Goal: Task Accomplishment & Management: Manage account settings

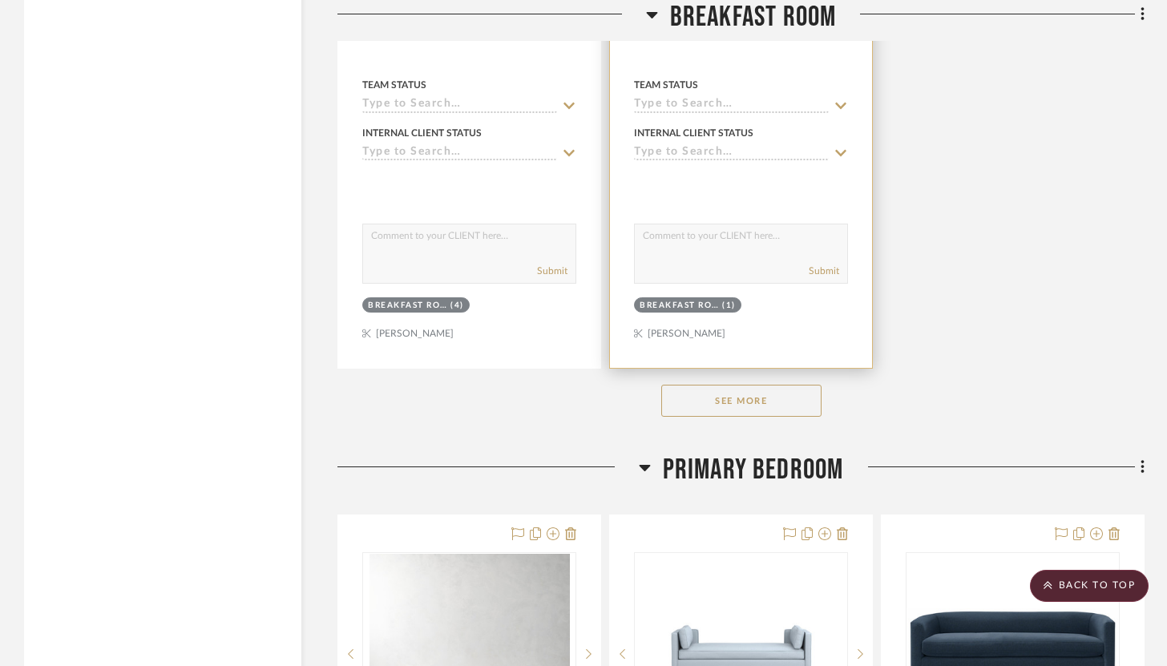
scroll to position [5990, 0]
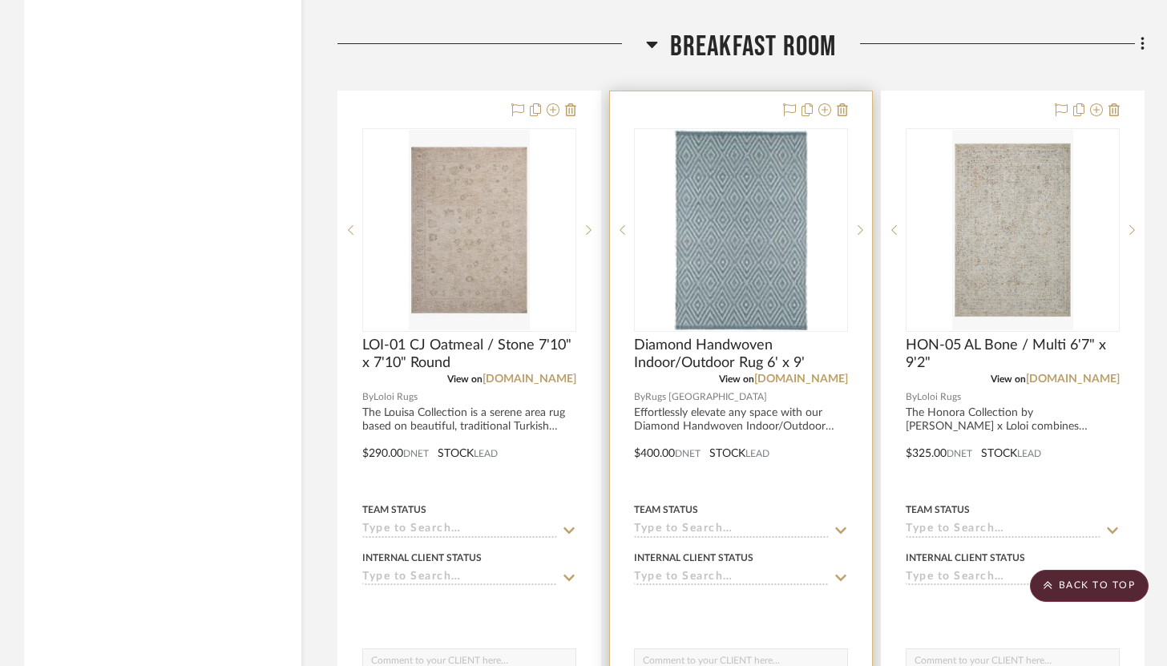
scroll to position [4372, 0]
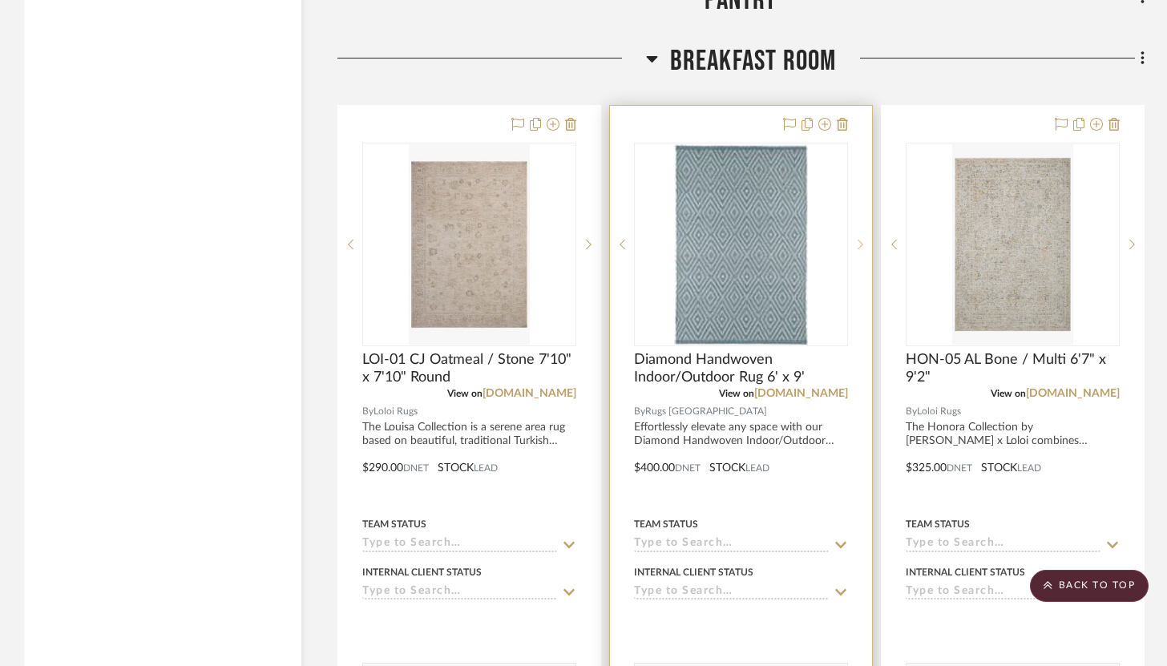
click at [858, 147] on div at bounding box center [860, 245] width 24 height 204
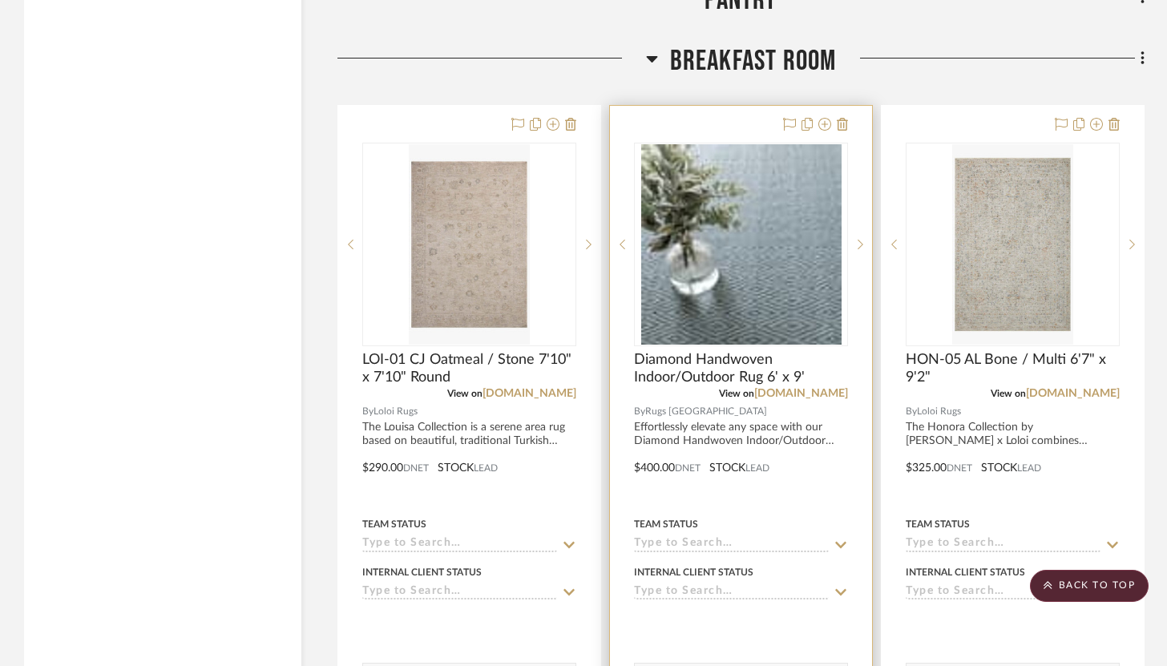
click at [726, 125] on div at bounding box center [741, 456] width 262 height 701
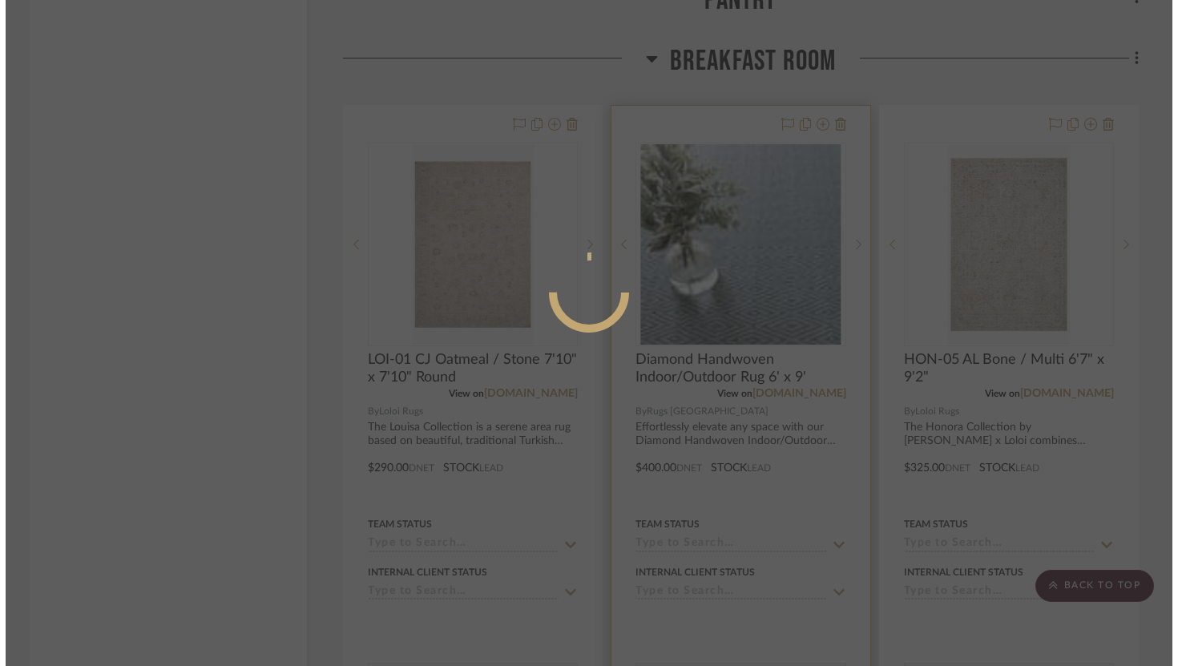
scroll to position [0, 0]
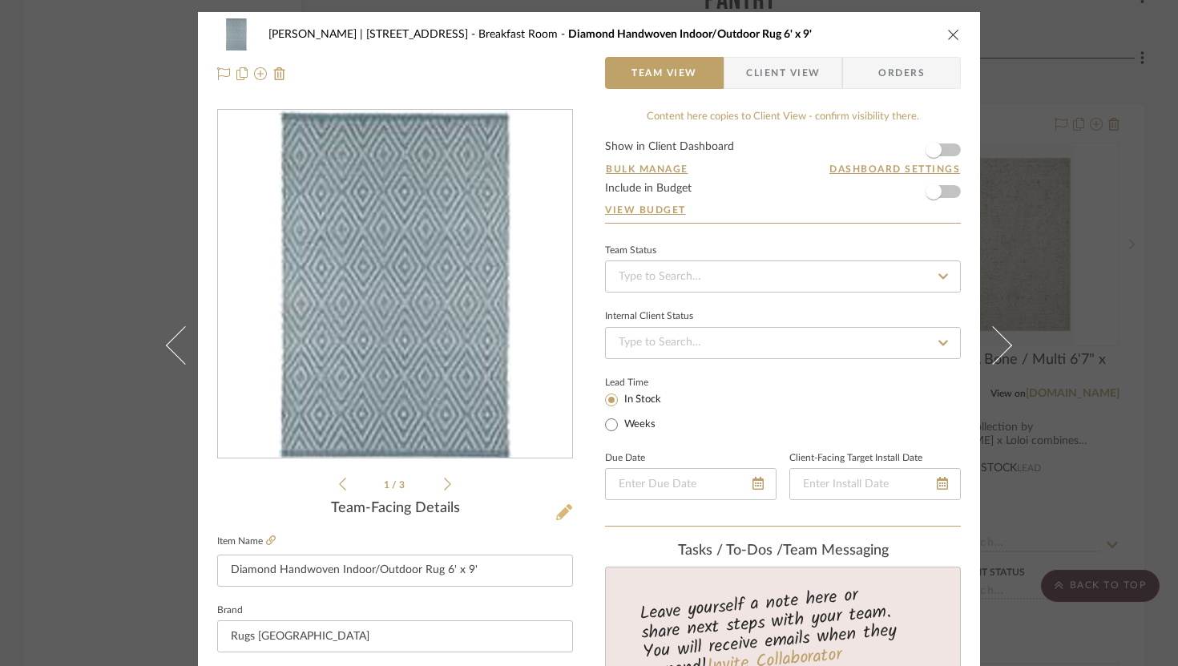
click at [559, 514] on icon at bounding box center [564, 512] width 16 height 16
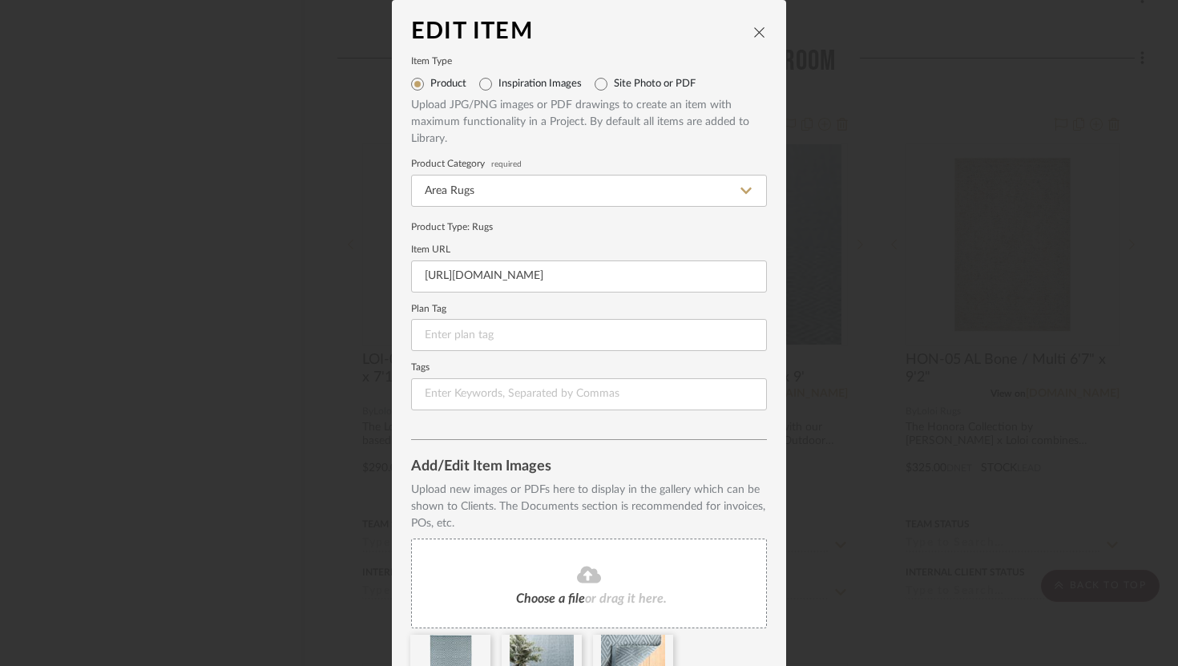
scroll to position [98, 0]
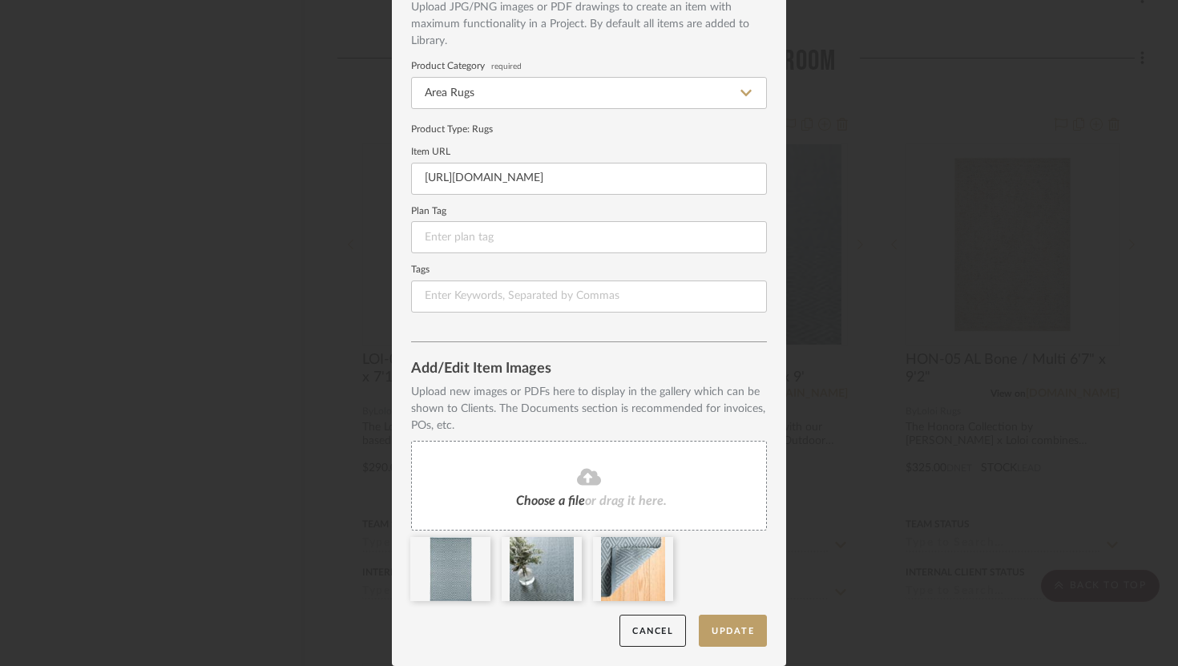
click at [612, 483] on fa-icon at bounding box center [589, 477] width 146 height 21
click at [473, 547] on icon at bounding box center [478, 547] width 11 height 13
click at [720, 627] on button "Update" at bounding box center [733, 631] width 68 height 33
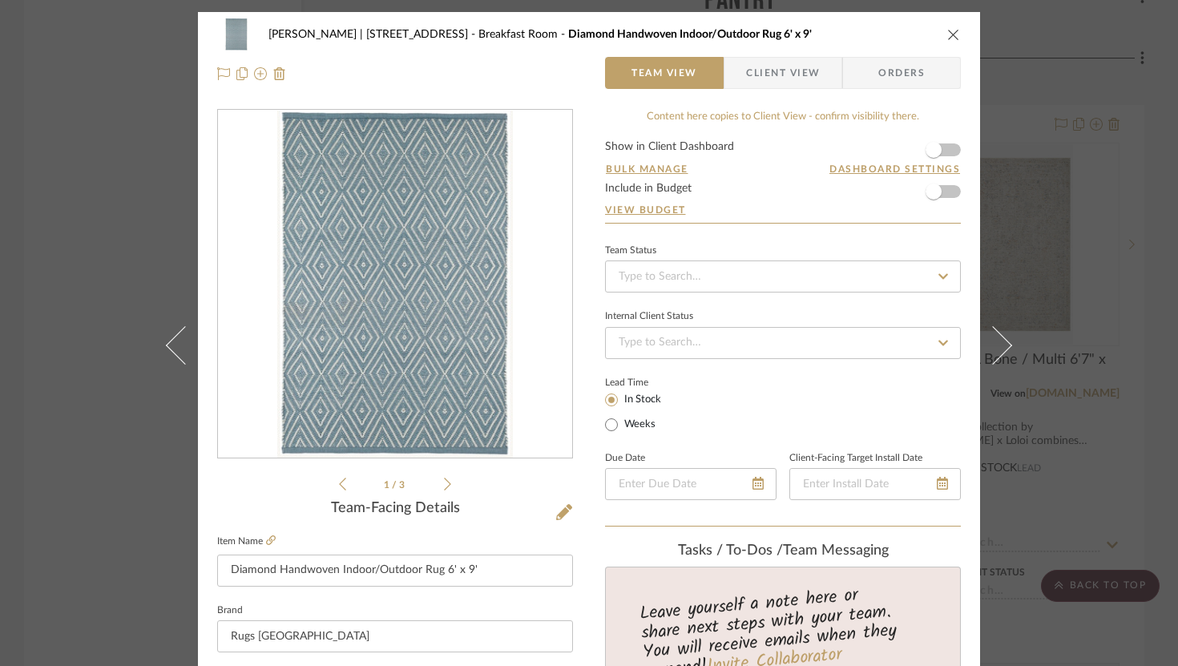
click at [947, 36] on icon "close" at bounding box center [953, 34] width 13 height 13
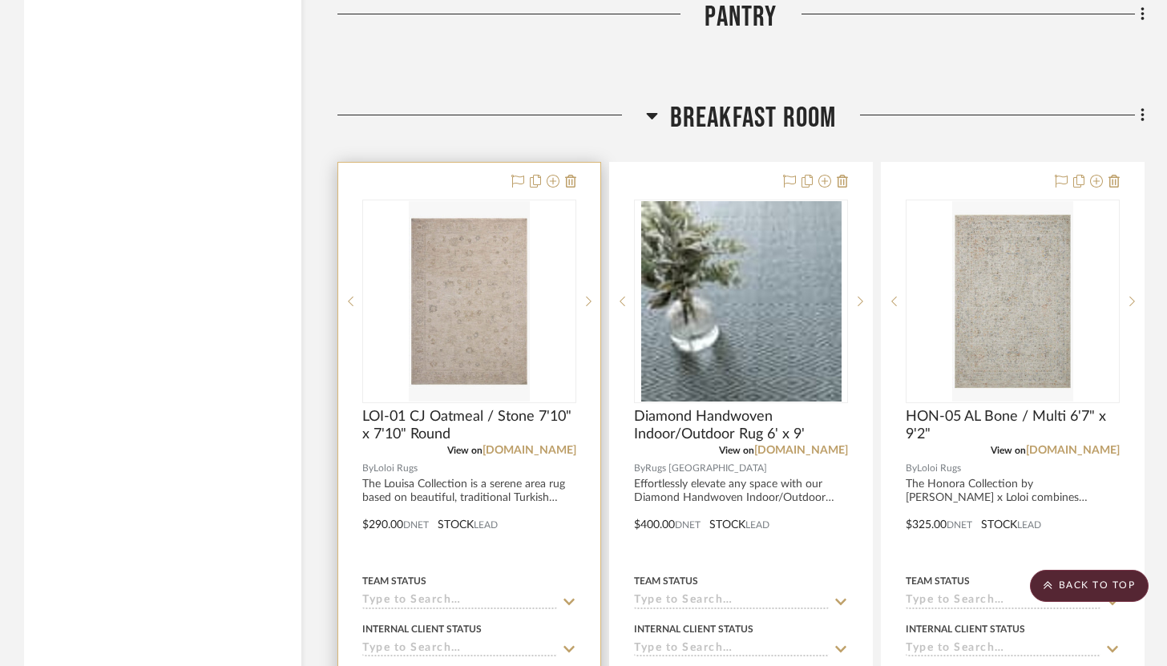
scroll to position [4300, 0]
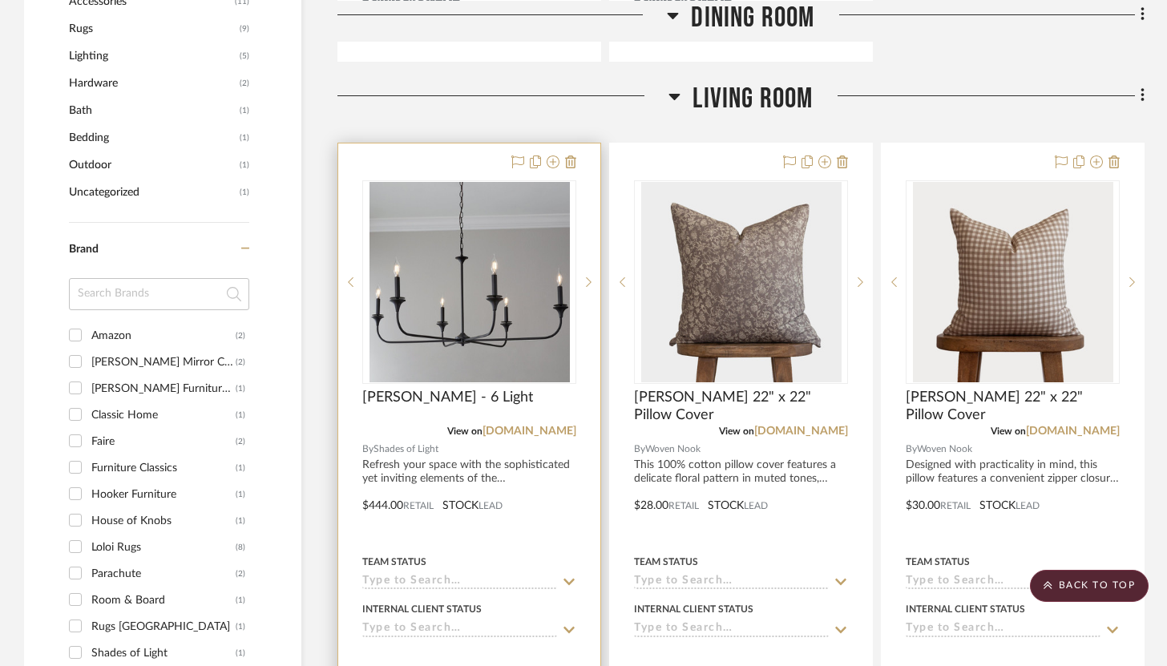
scroll to position [1129, 0]
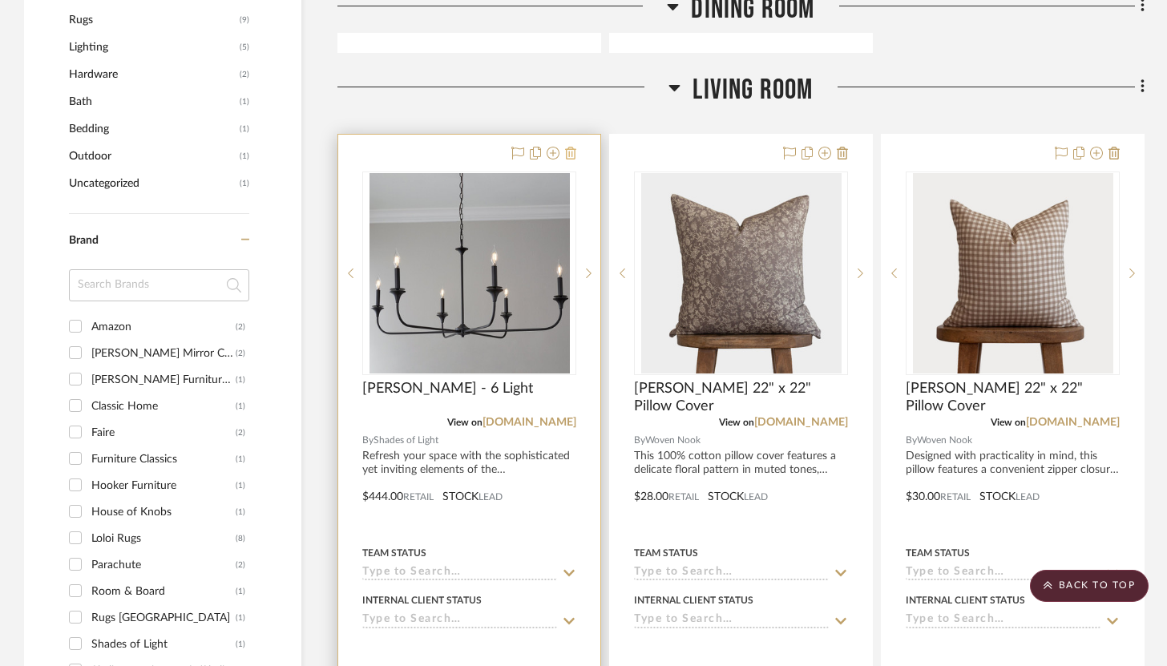
click at [569, 151] on icon at bounding box center [570, 153] width 11 height 13
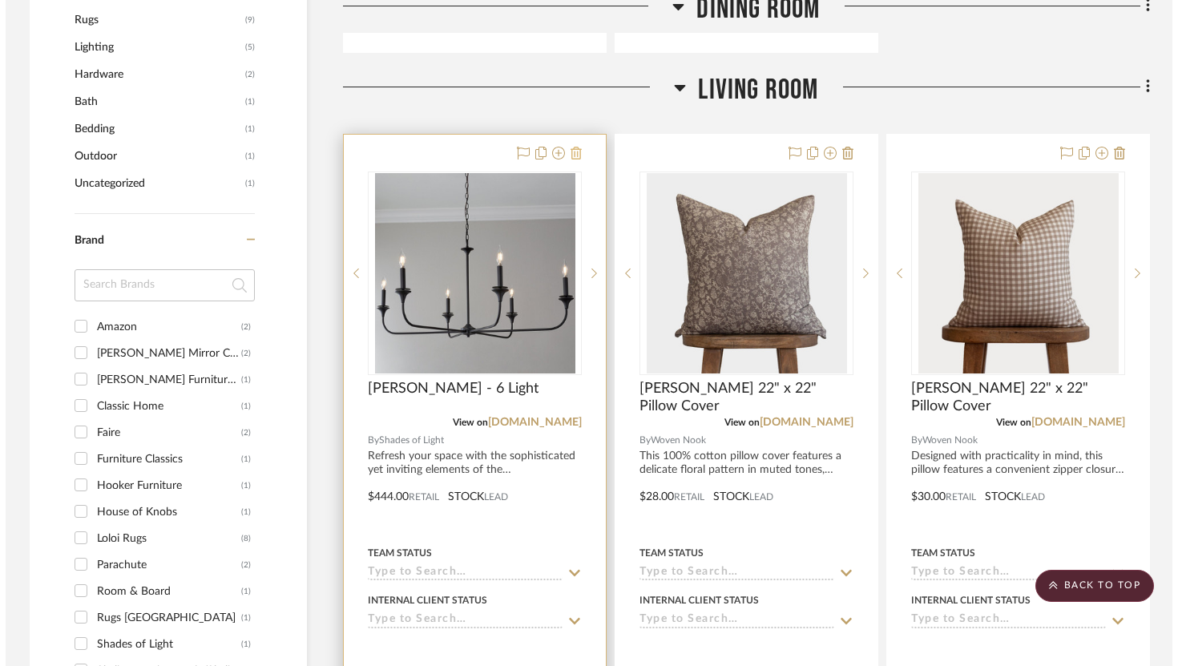
scroll to position [0, 0]
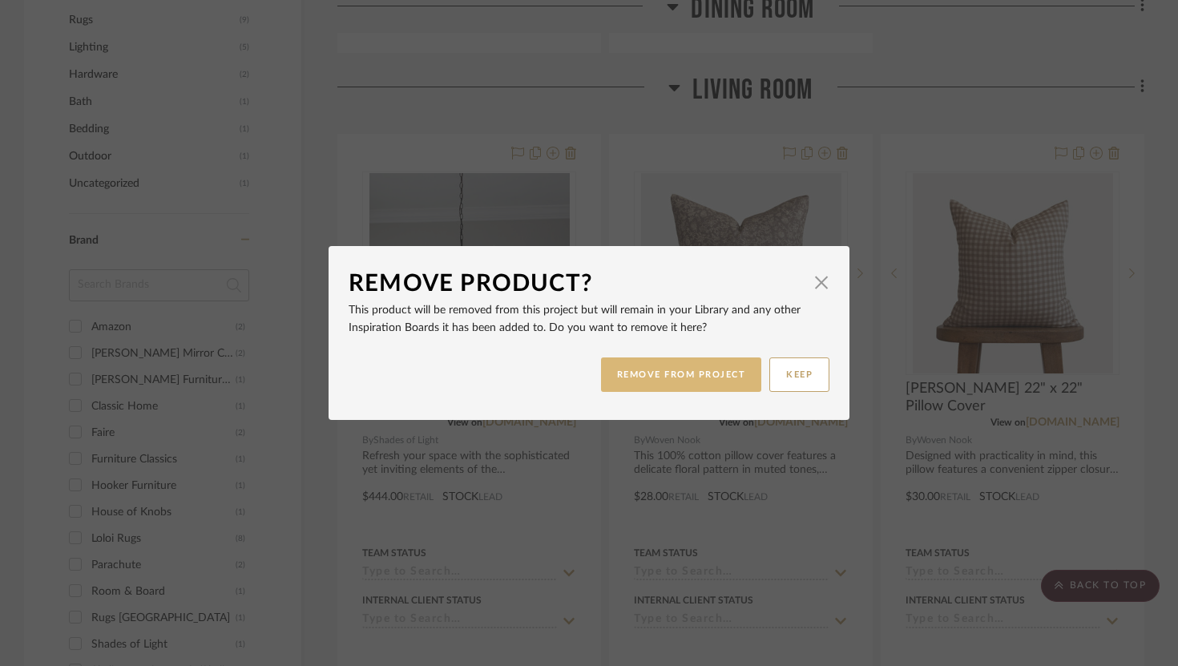
click at [668, 372] on button "REMOVE FROM PROJECT" at bounding box center [681, 375] width 161 height 34
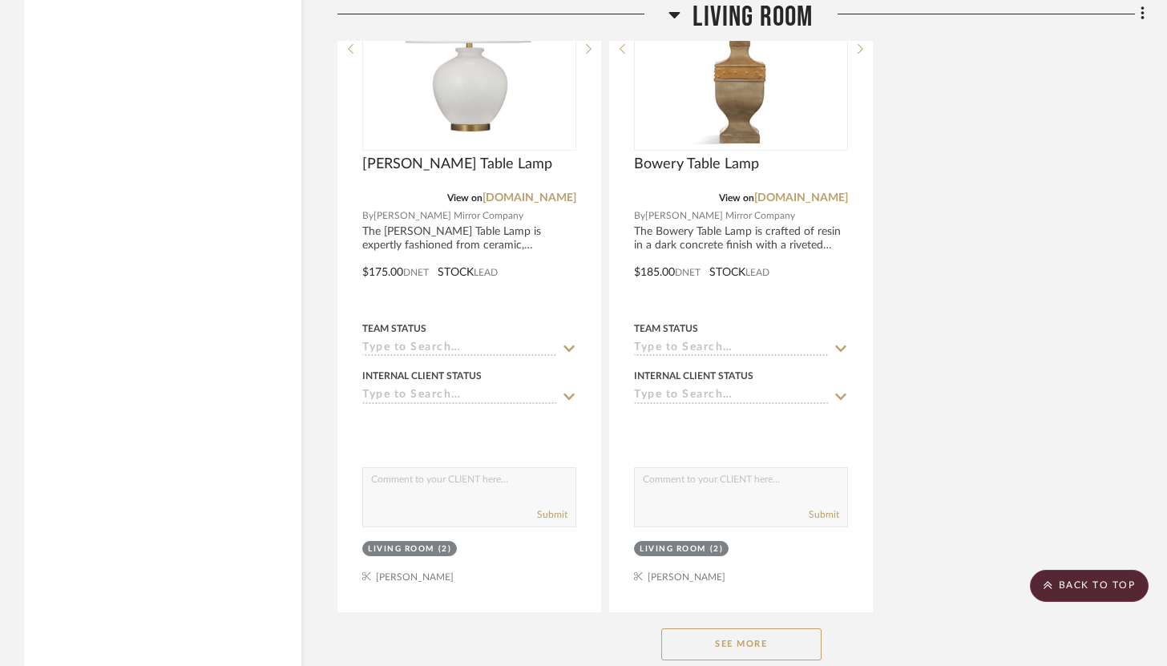
scroll to position [2827, 0]
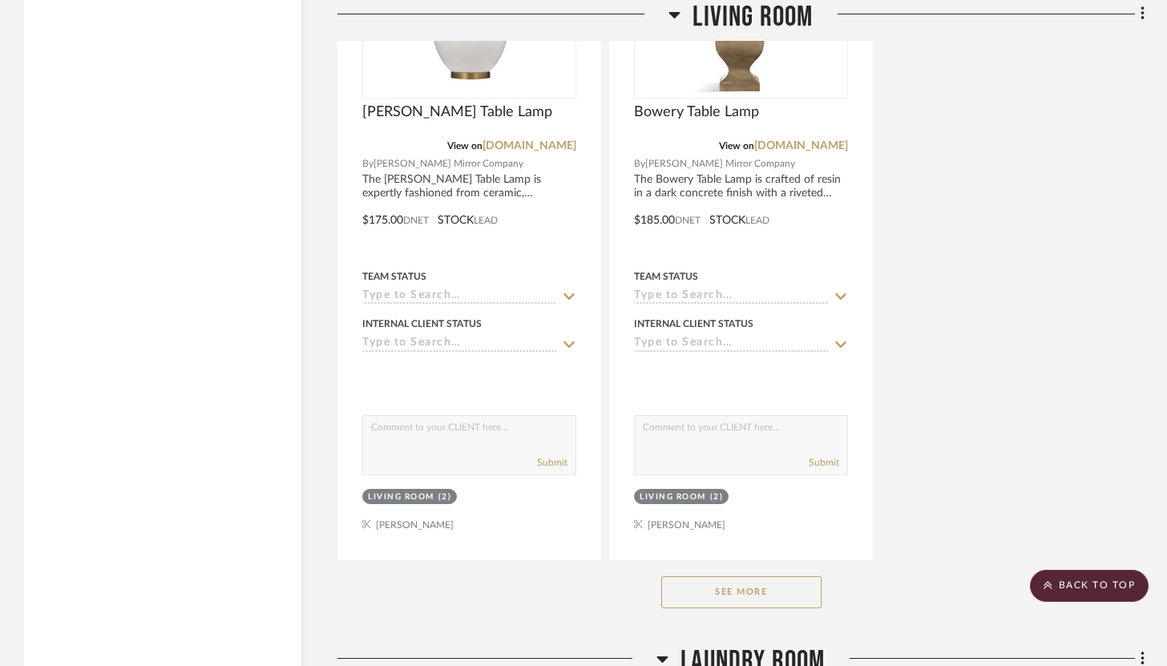
click at [703, 583] on button "See More" at bounding box center [741, 592] width 160 height 32
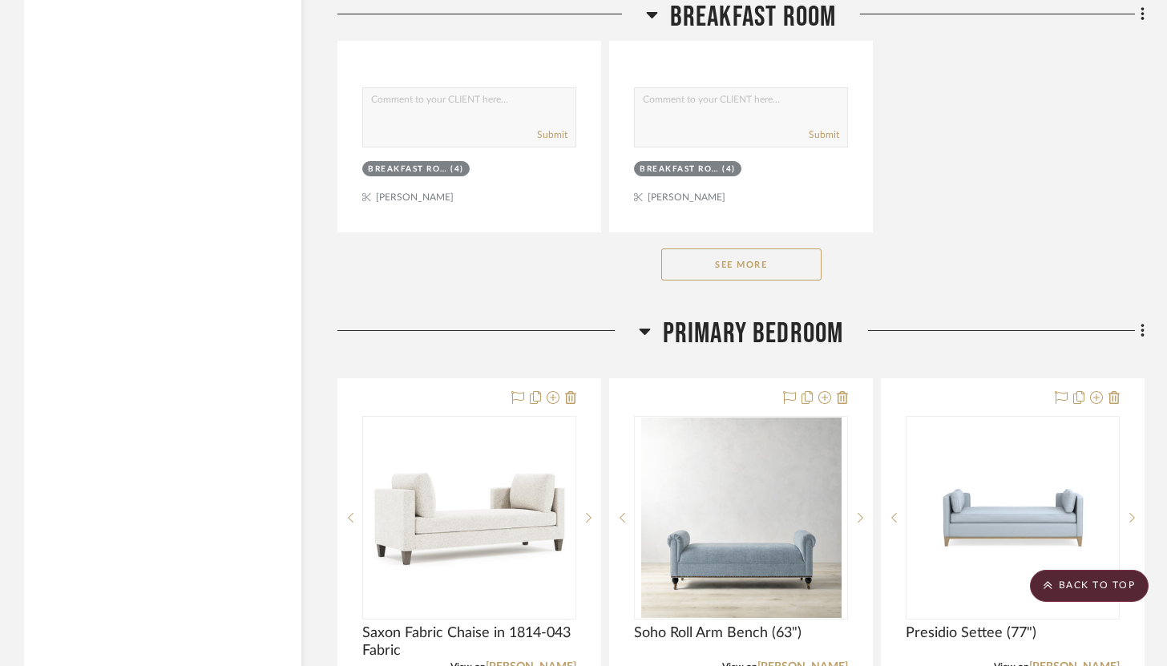
scroll to position [7079, 0]
click at [794, 255] on button "See More" at bounding box center [741, 265] width 160 height 32
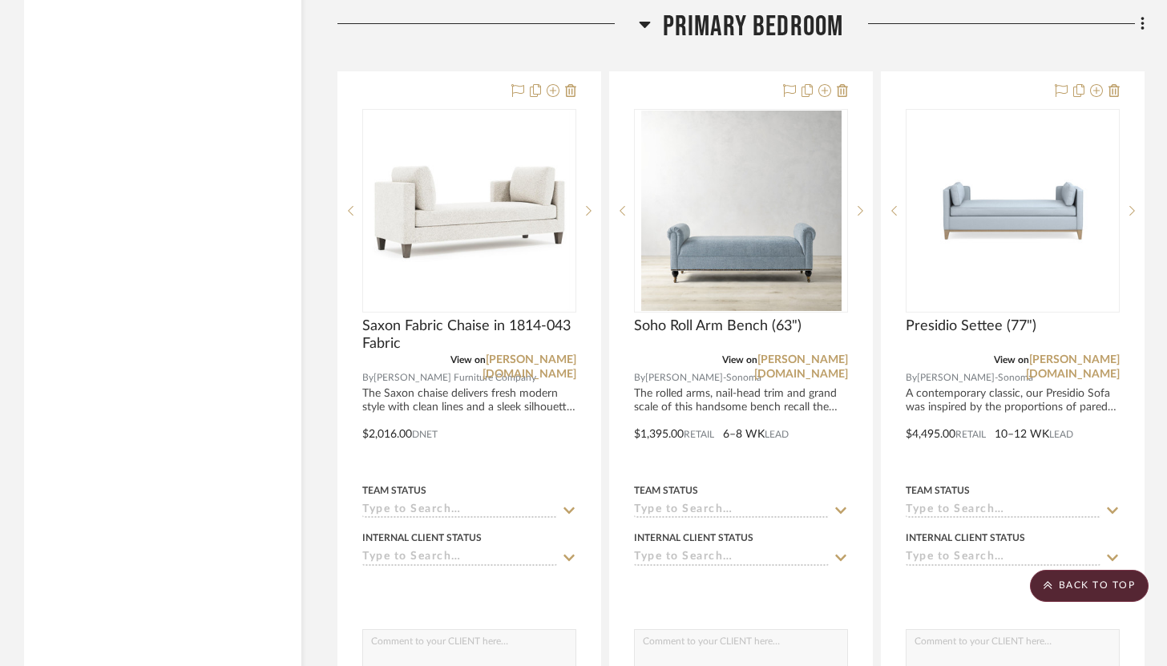
scroll to position [7385, 0]
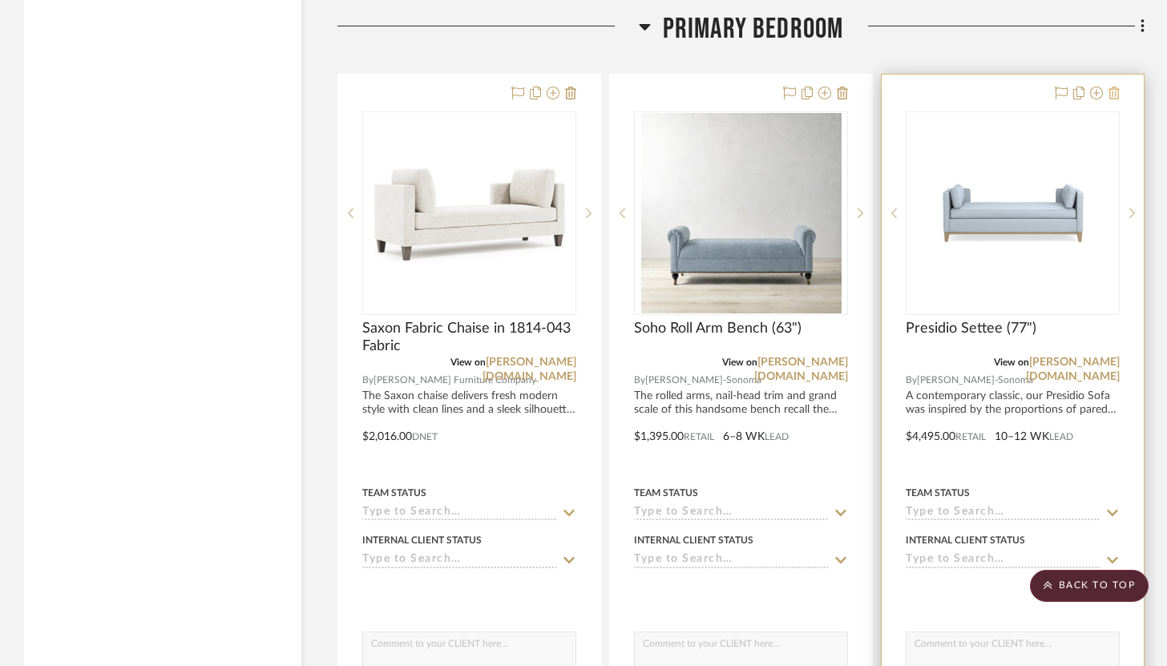
click at [1114, 88] on icon at bounding box center [1114, 93] width 11 height 13
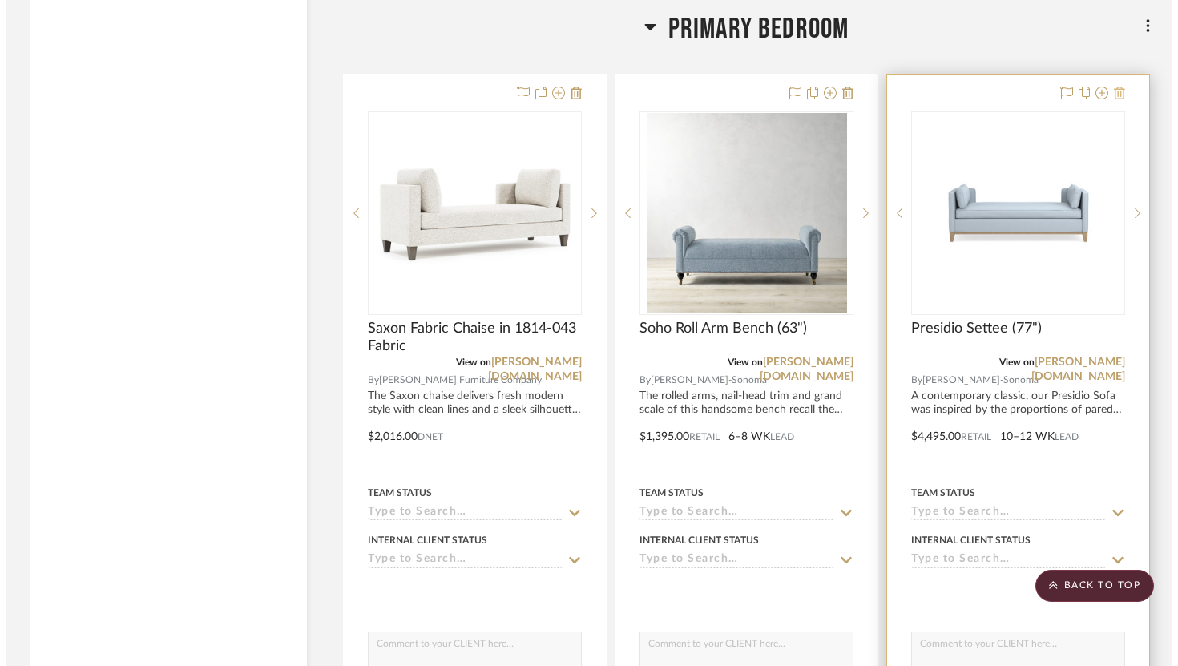
scroll to position [0, 0]
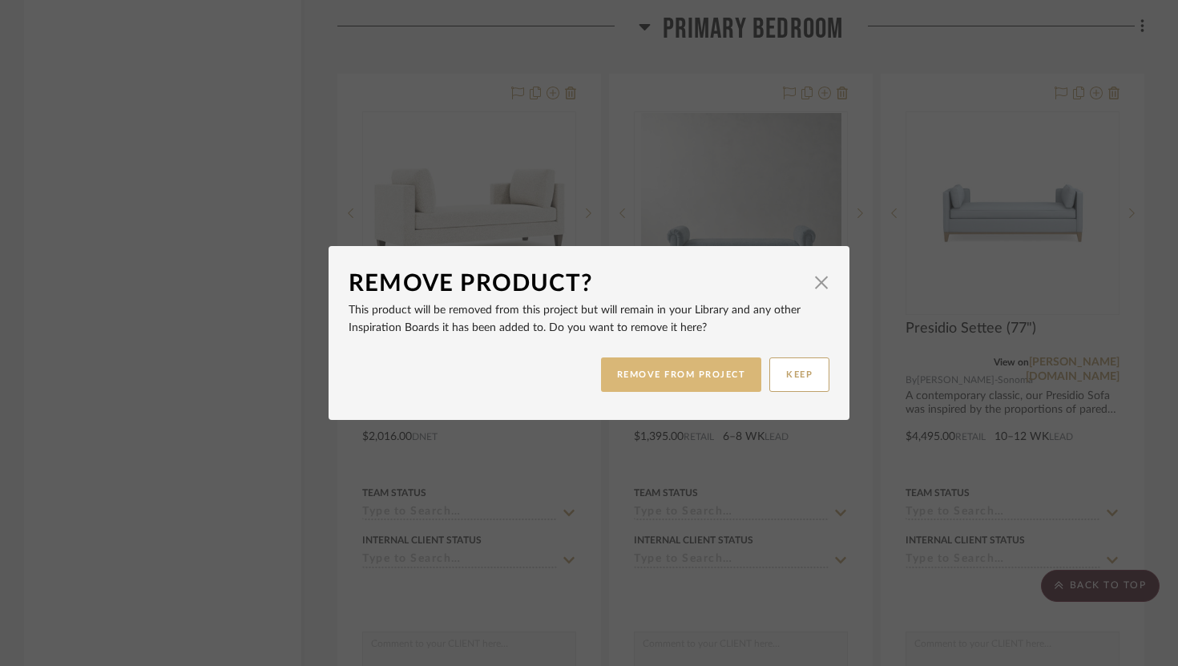
click at [709, 374] on button "REMOVE FROM PROJECT" at bounding box center [681, 375] width 161 height 34
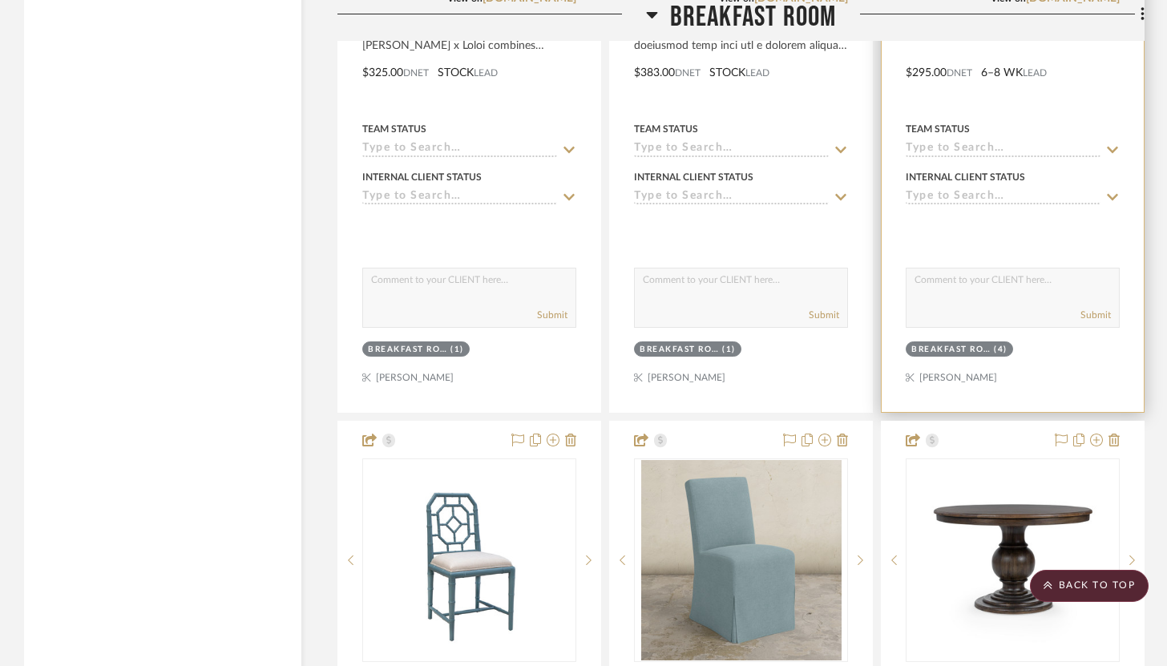
scroll to position [6063, 0]
